Goal: Task Accomplishment & Management: Use online tool/utility

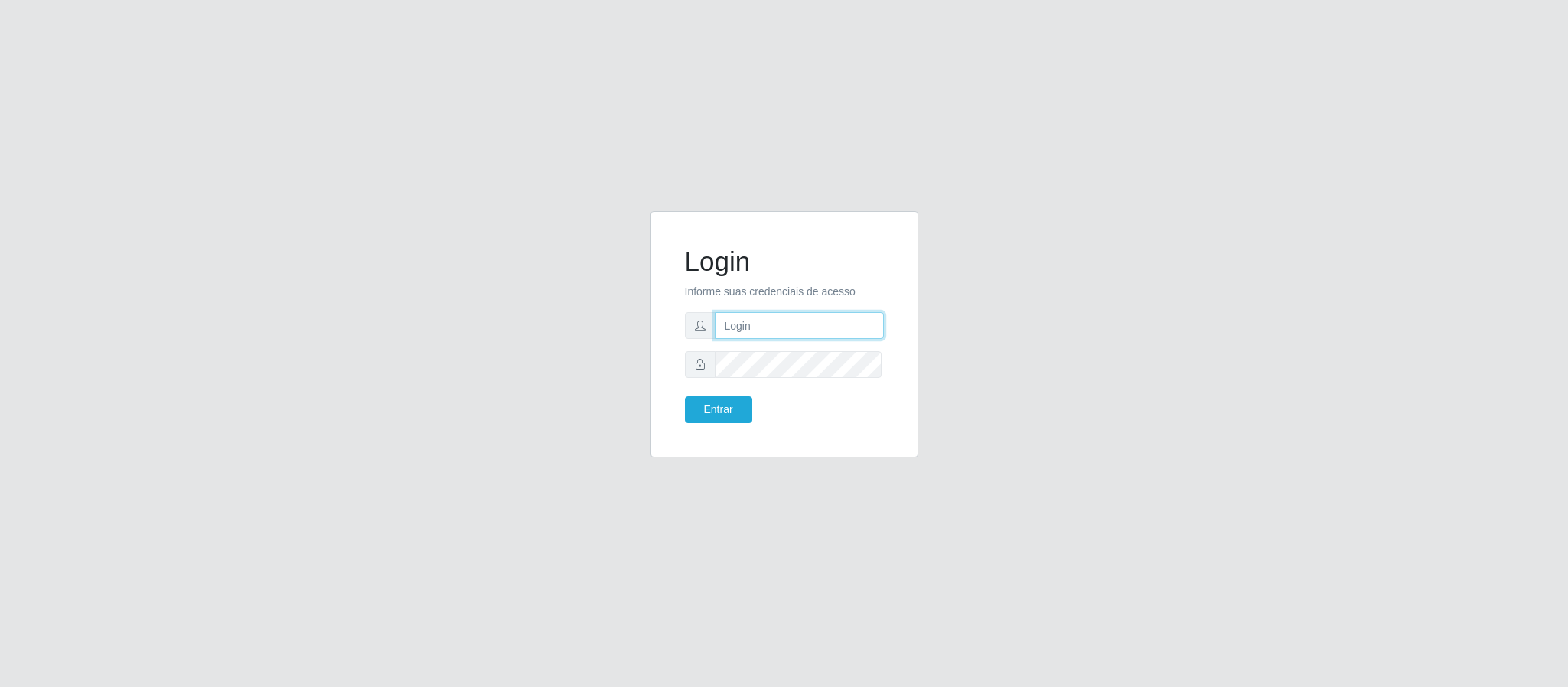
click at [769, 329] on input "text" at bounding box center [799, 325] width 169 height 27
type input "[EMAIL_ADDRESS][DOMAIN_NAME]"
click at [685, 396] on button "Entrar" at bounding box center [719, 409] width 67 height 27
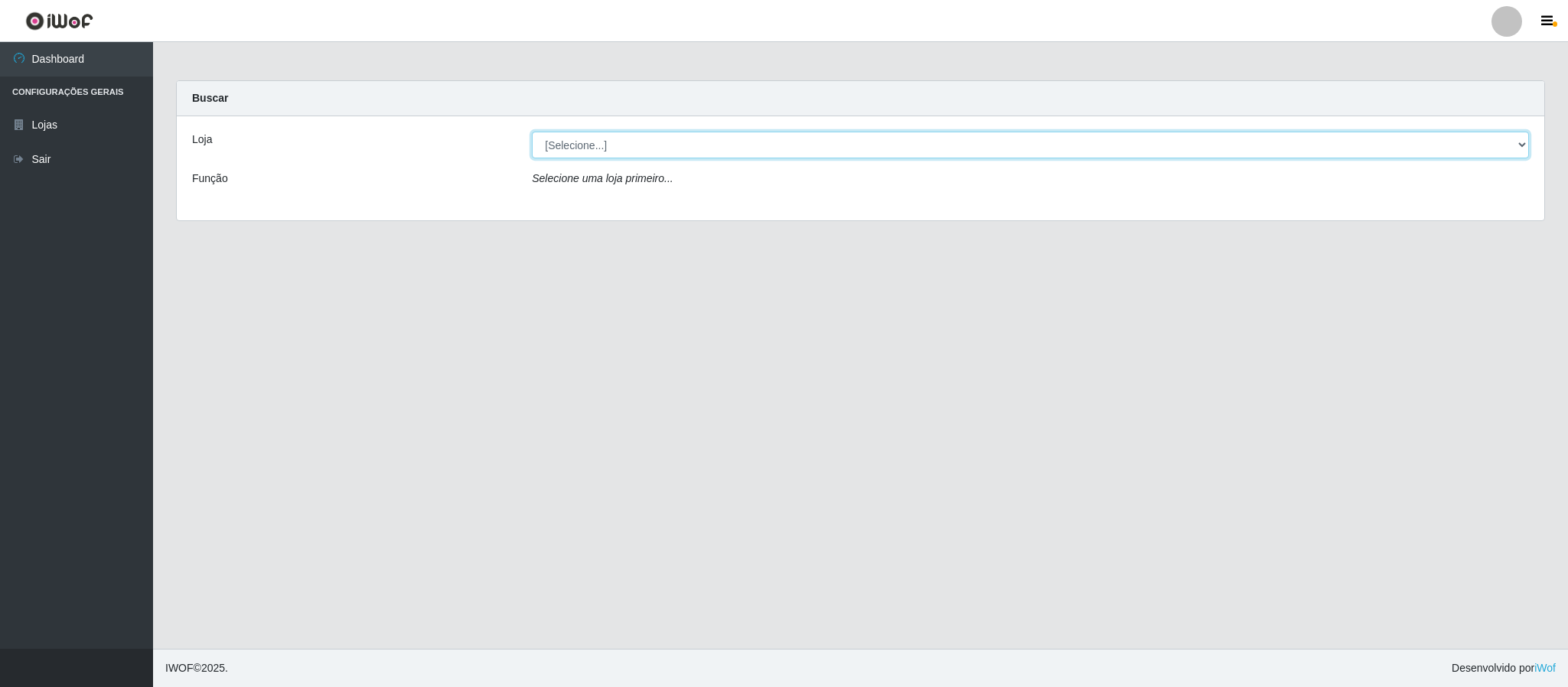
click at [882, 154] on select "[Selecione...] Queiroz Atacadão - Coophab" at bounding box center [1030, 145] width 997 height 27
select select "463"
click at [532, 132] on select "[Selecione...] Queiroz Atacadão - Coophab" at bounding box center [1030, 145] width 997 height 27
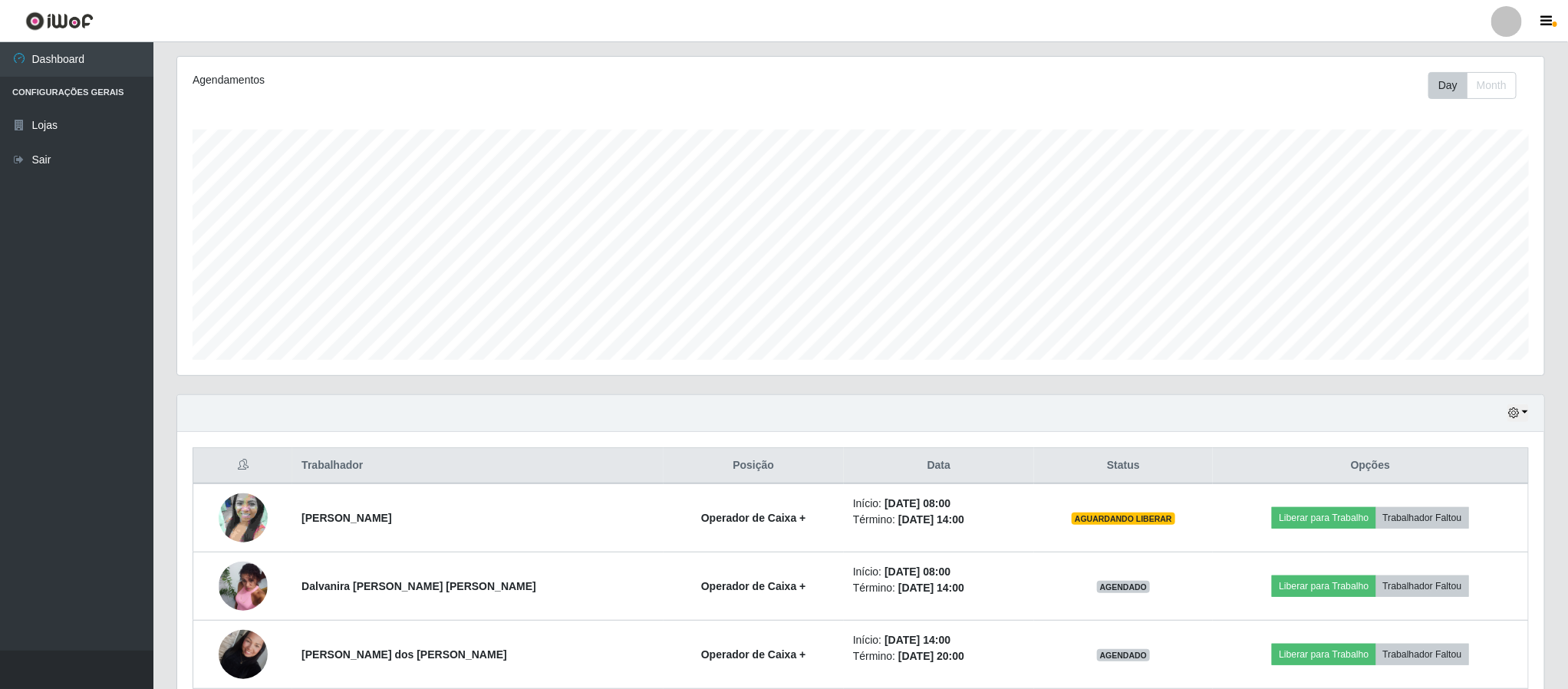
scroll to position [334, 0]
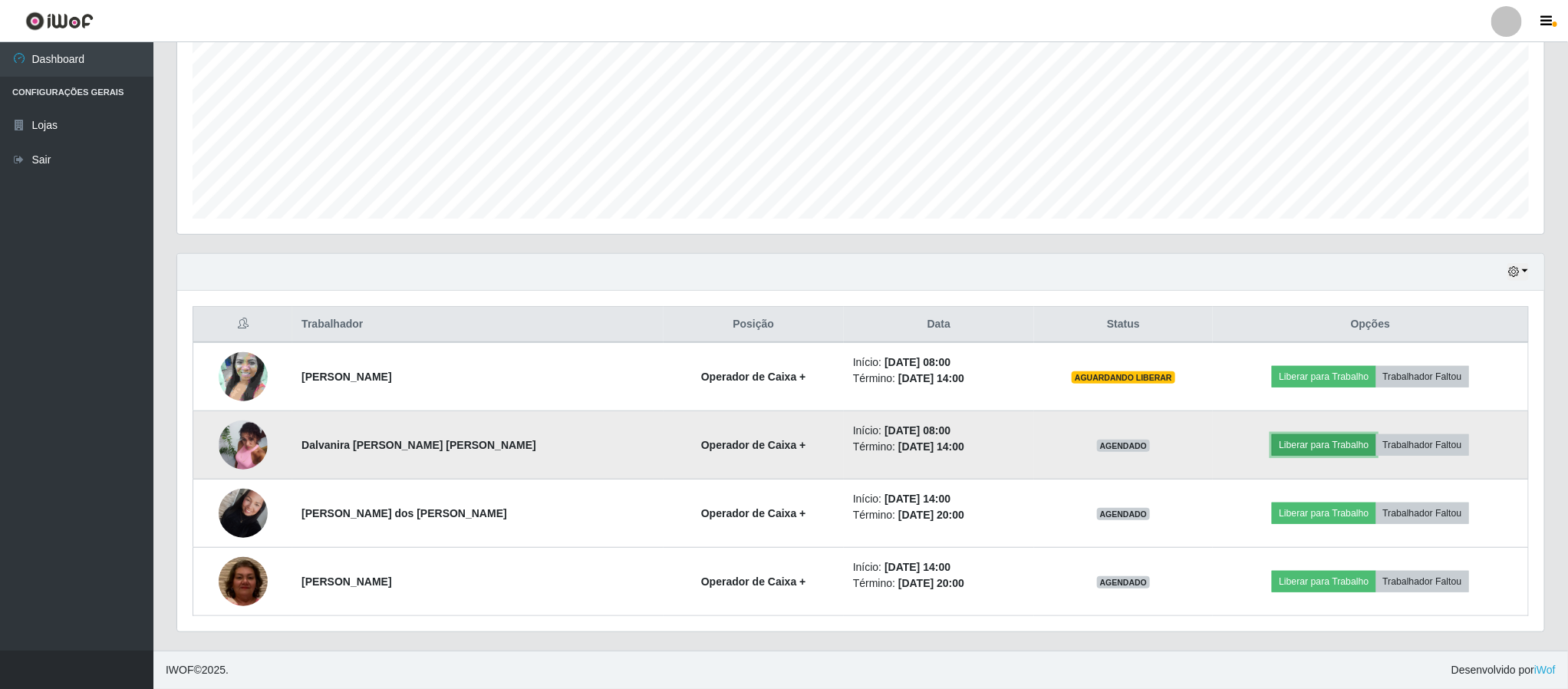
click at [1307, 445] on button "Liberar para Trabalho" at bounding box center [1323, 445] width 104 height 22
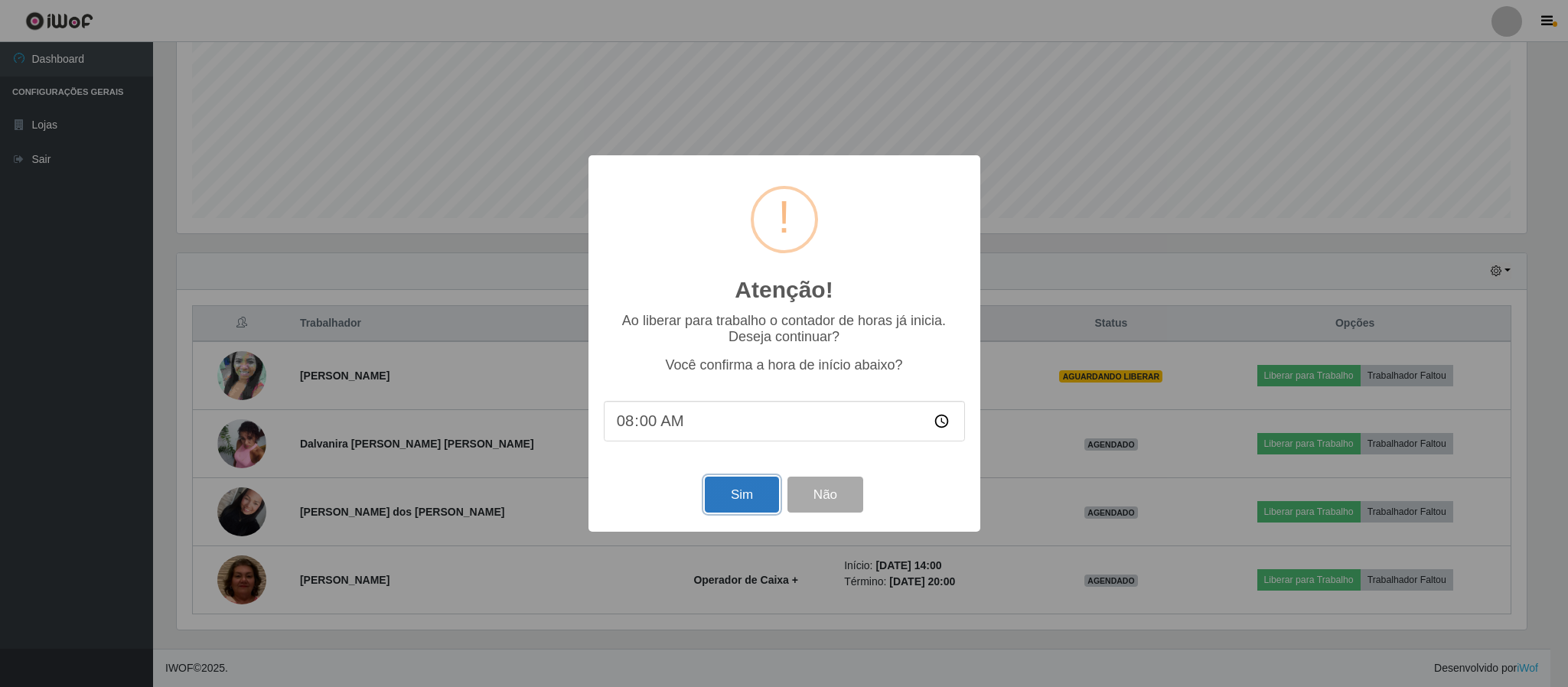
click at [729, 503] on button "Sim" at bounding box center [741, 494] width 74 height 36
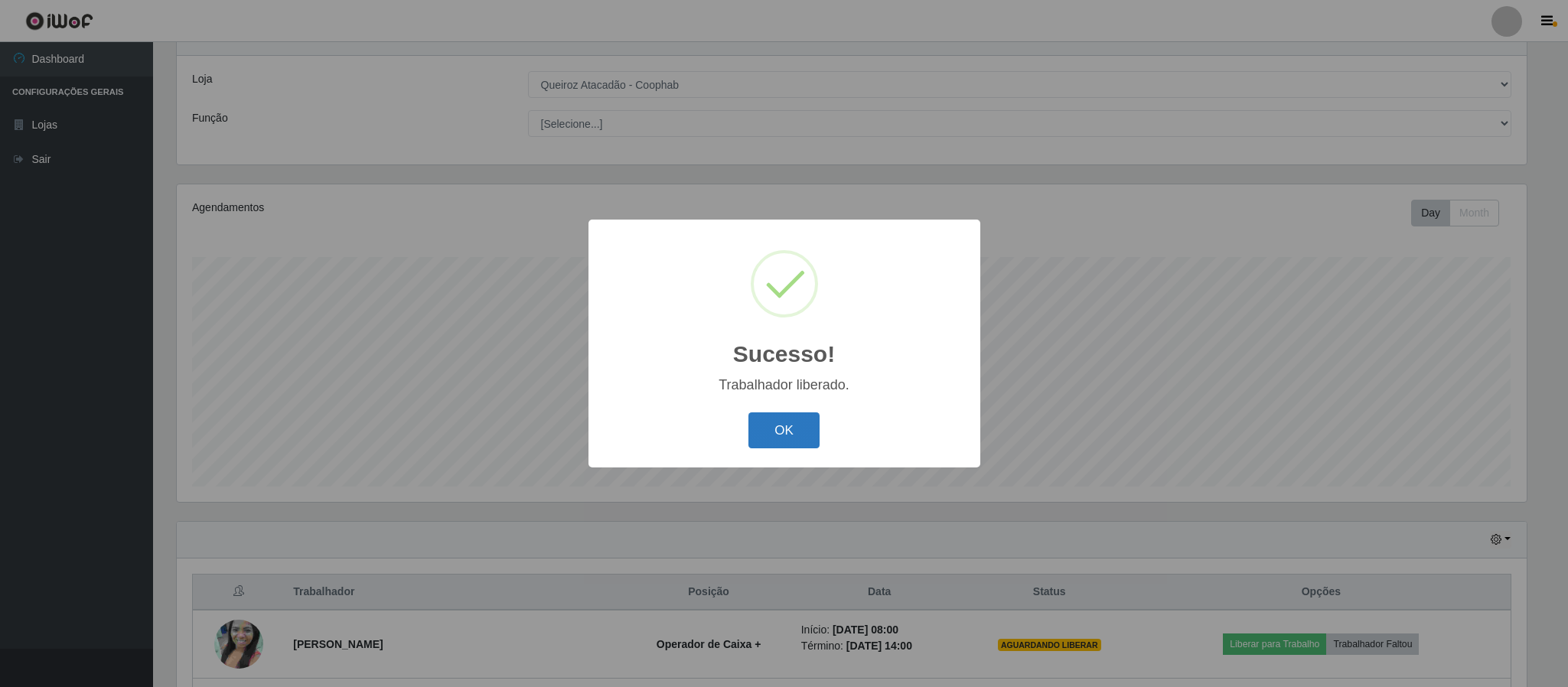
click at [790, 432] on button "OK" at bounding box center [784, 430] width 71 height 36
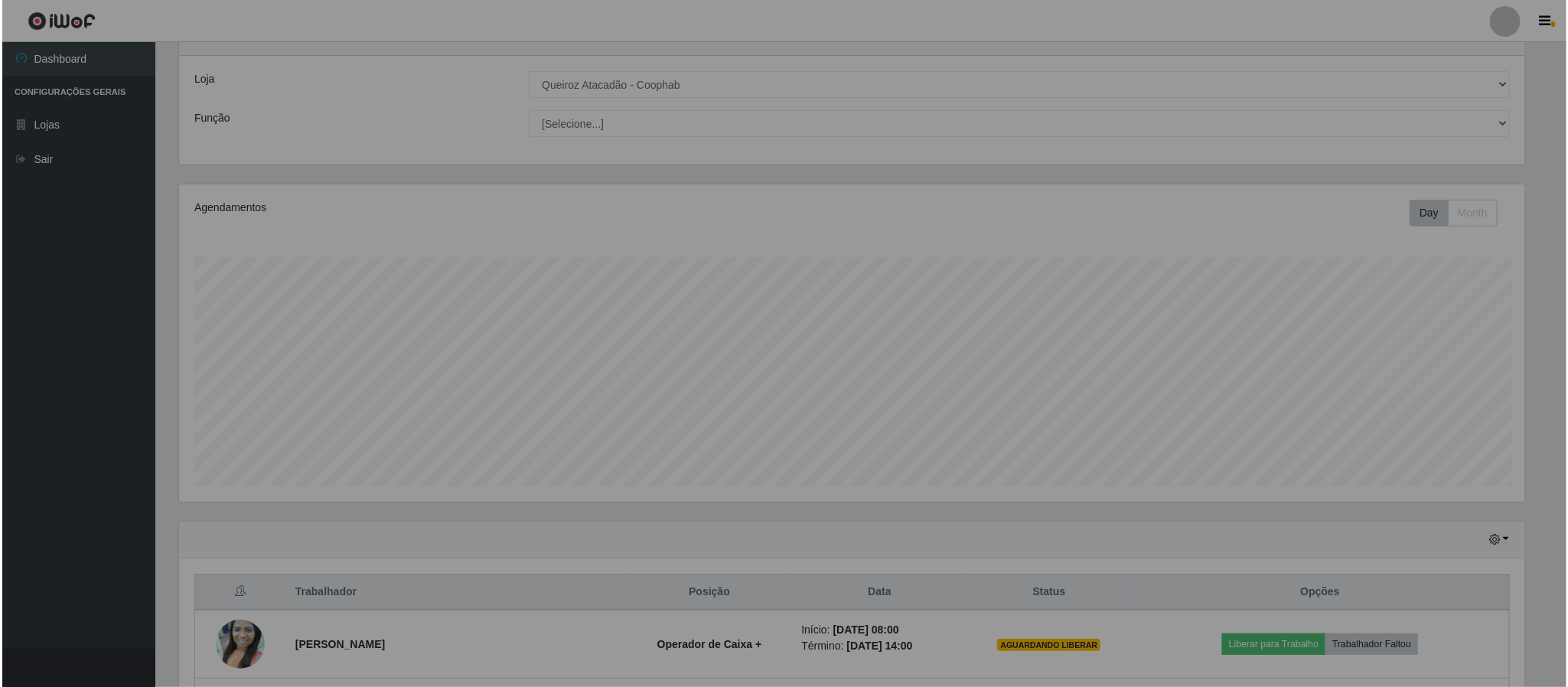
scroll to position [319, 1362]
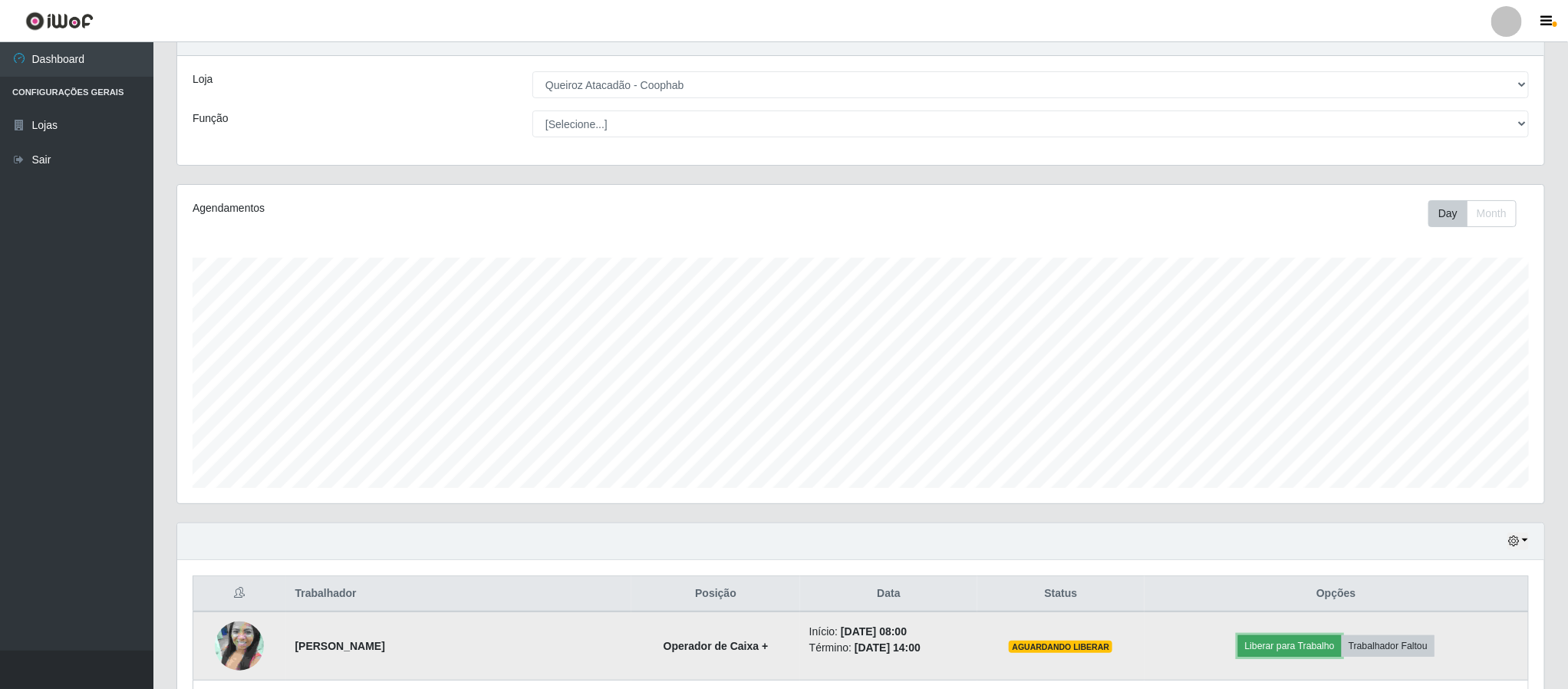
click at [1262, 643] on button "Liberar para Trabalho" at bounding box center [1290, 646] width 104 height 22
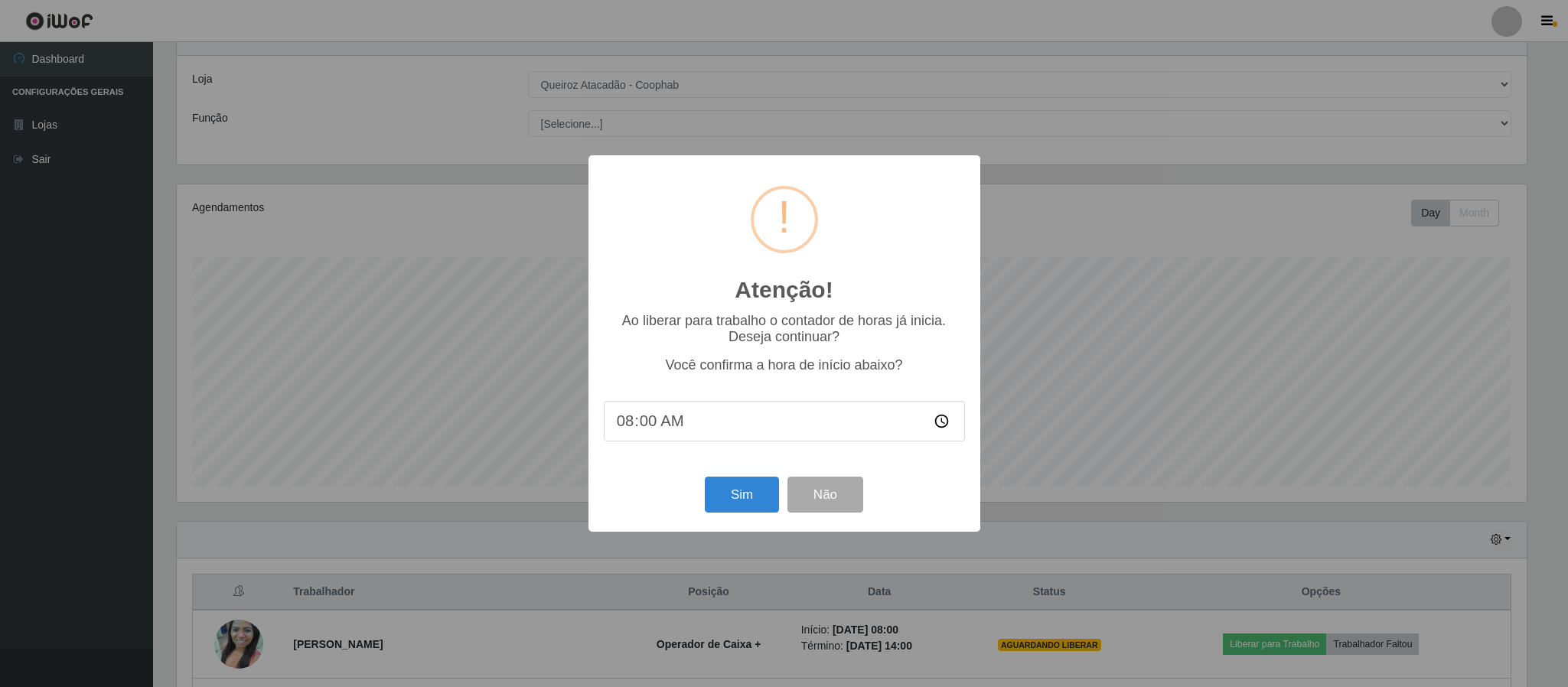
scroll to position [319, 1350]
click at [735, 499] on button "Sim" at bounding box center [741, 494] width 74 height 36
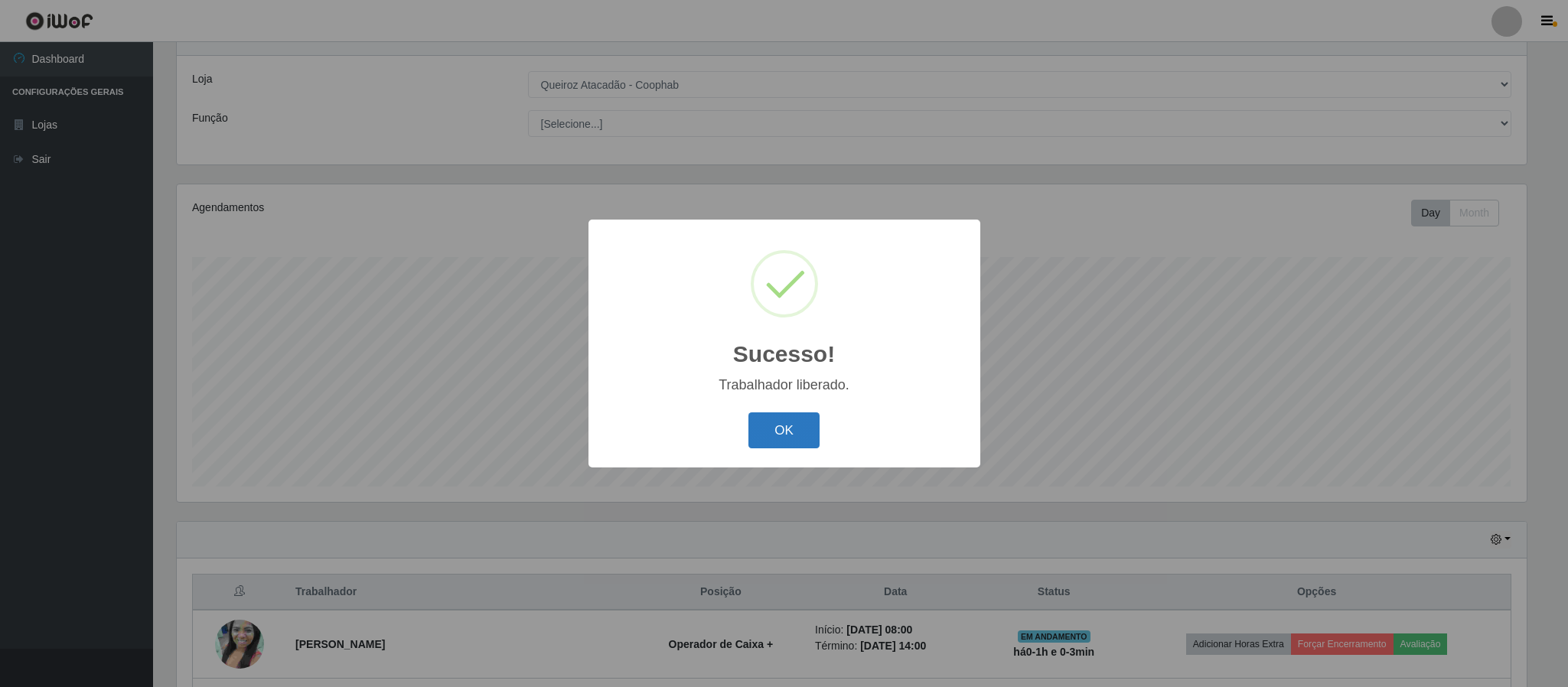
click at [786, 428] on button "OK" at bounding box center [784, 430] width 71 height 36
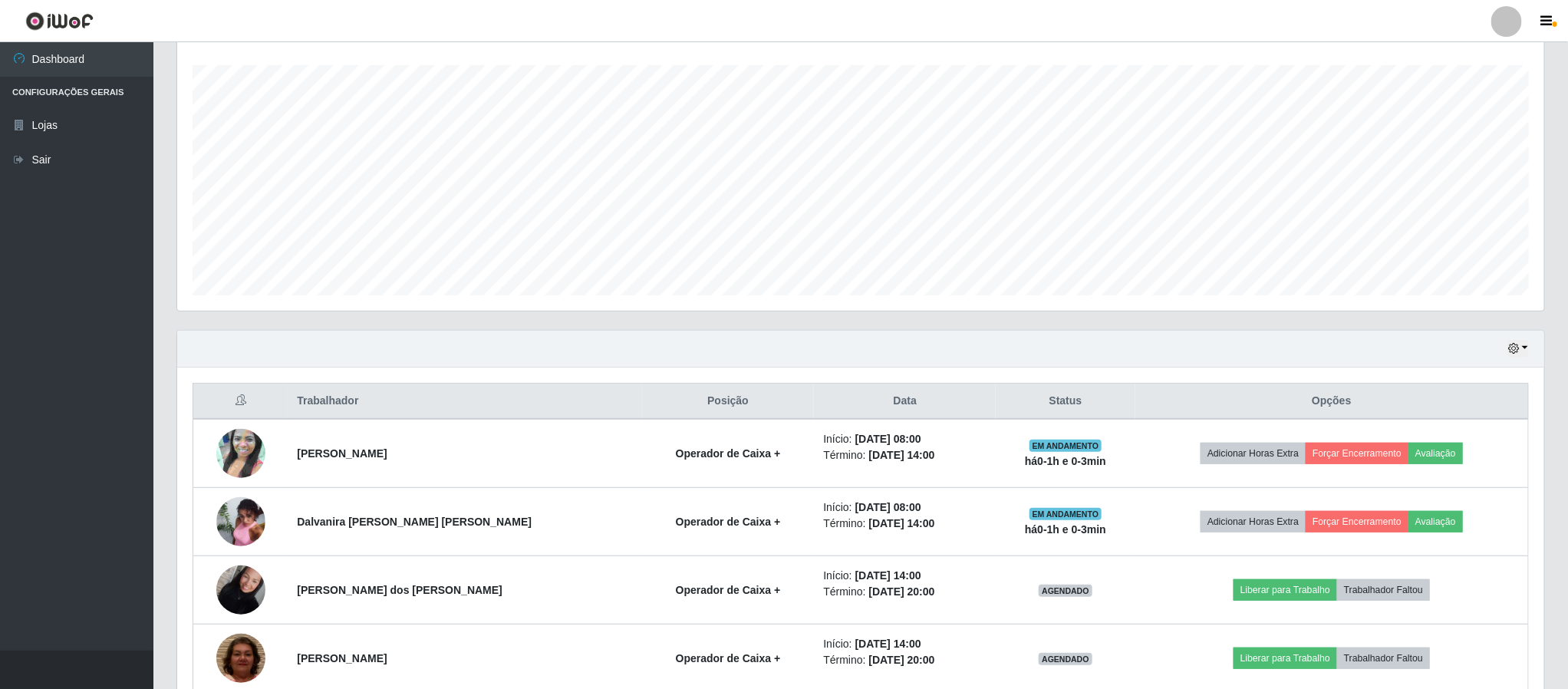
scroll to position [254, 0]
